Goal: Check status: Check status

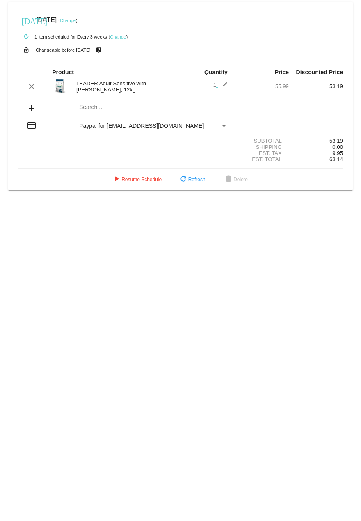
click at [178, 250] on body "[DATE] [DATE] ( Change ) autorenew 1 item scheduled for Every 3 weeks ( Change …" at bounding box center [180, 260] width 361 height 521
click at [87, 238] on body "[DATE] [DATE] ( Change ) autorenew 1 item scheduled for Every 3 weeks ( Change …" at bounding box center [180, 260] width 361 height 521
click at [16, 231] on body "[DATE] [DATE] ( Change ) autorenew 1 item scheduled for Every 3 weeks ( Change …" at bounding box center [180, 260] width 361 height 521
click at [22, 220] on body "[DATE] [DATE] ( Change ) autorenew 1 item scheduled for Every 3 weeks ( Change …" at bounding box center [180, 260] width 361 height 521
click at [30, 220] on body "[DATE] [DATE] ( Change ) autorenew 1 item scheduled for Every 3 weeks ( Change …" at bounding box center [180, 260] width 361 height 521
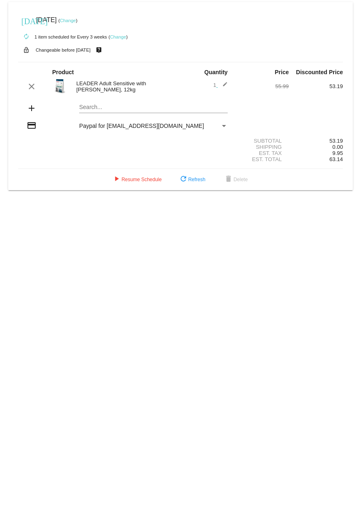
click at [152, 127] on span "Paypal for [EMAIL_ADDRESS][DOMAIN_NAME]" at bounding box center [141, 126] width 125 height 7
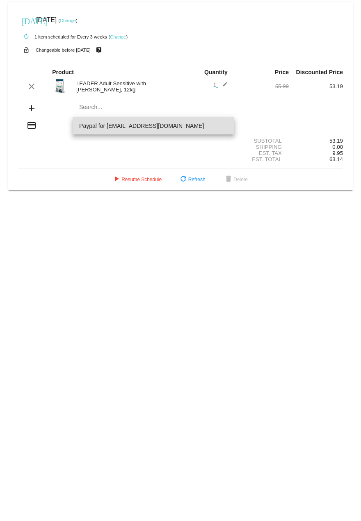
click at [12, 221] on div at bounding box center [180, 260] width 361 height 521
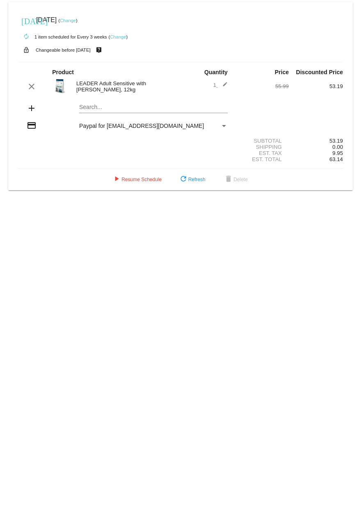
click at [26, 227] on body "[DATE] [DATE] ( Change ) autorenew 1 item scheduled for Every 3 weeks ( Change …" at bounding box center [180, 260] width 361 height 521
click at [37, 228] on body "[DATE] [DATE] ( Change ) autorenew 1 item scheduled for Every 3 weeks ( Change …" at bounding box center [180, 260] width 361 height 521
click at [119, 180] on mat-icon "play_arrow" at bounding box center [116, 180] width 10 height 10
